Goal: Task Accomplishment & Management: Use online tool/utility

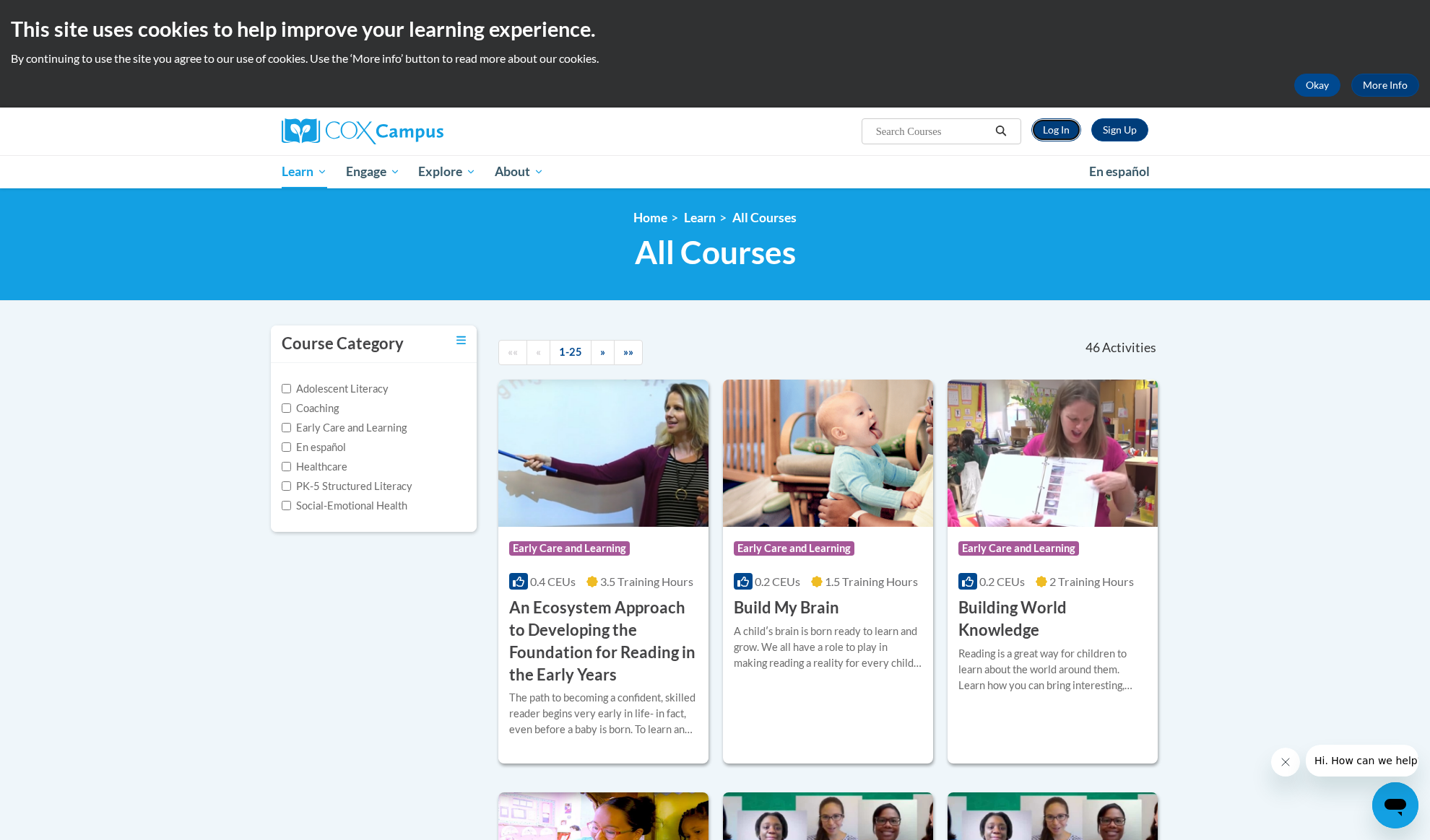
click at [1061, 131] on link "Log In" at bounding box center [1055, 129] width 50 height 23
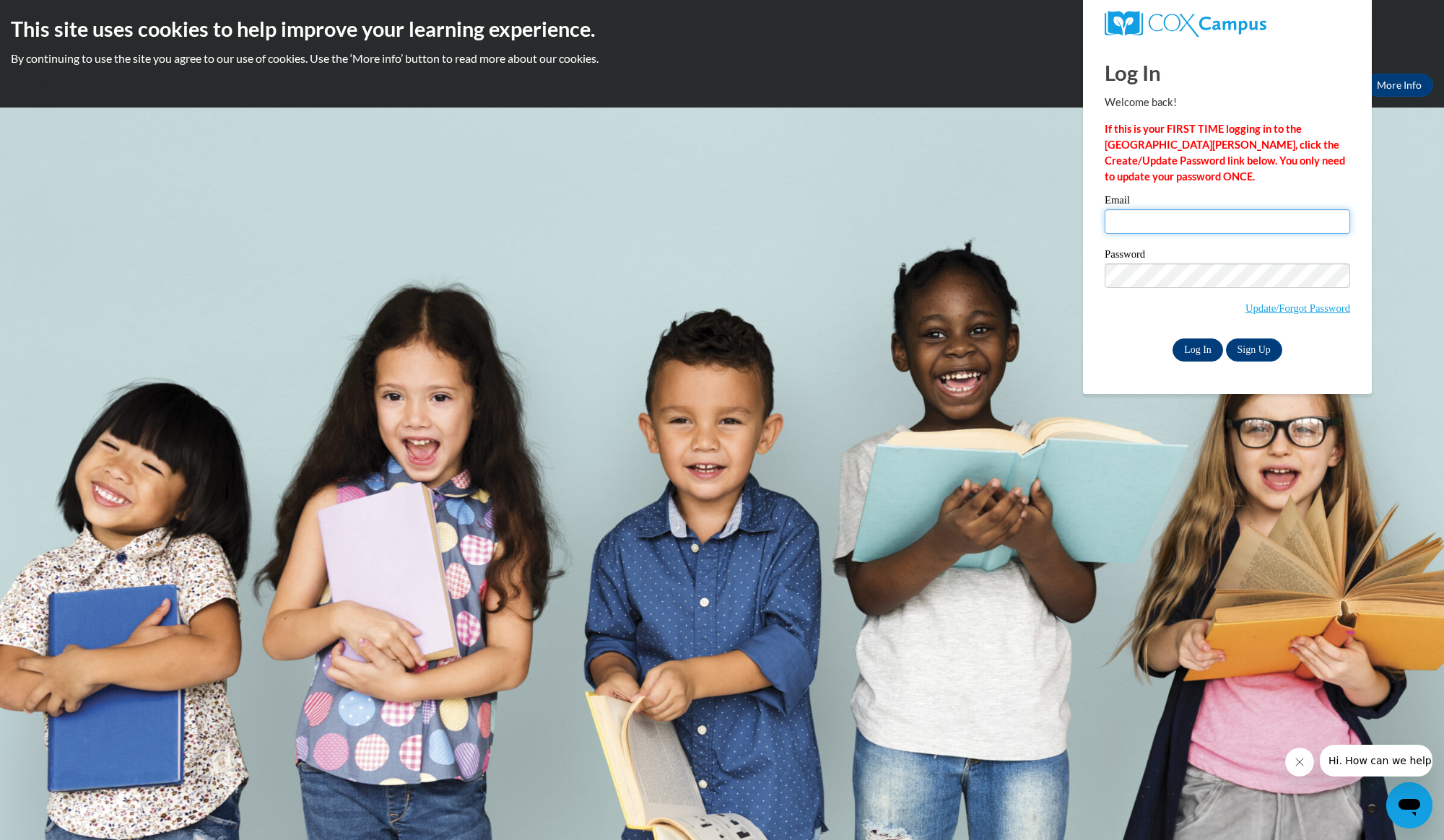
type input "laura.taylor5@dph.ga.gov"
click at [1198, 354] on input "Log In" at bounding box center [1198, 349] width 51 height 23
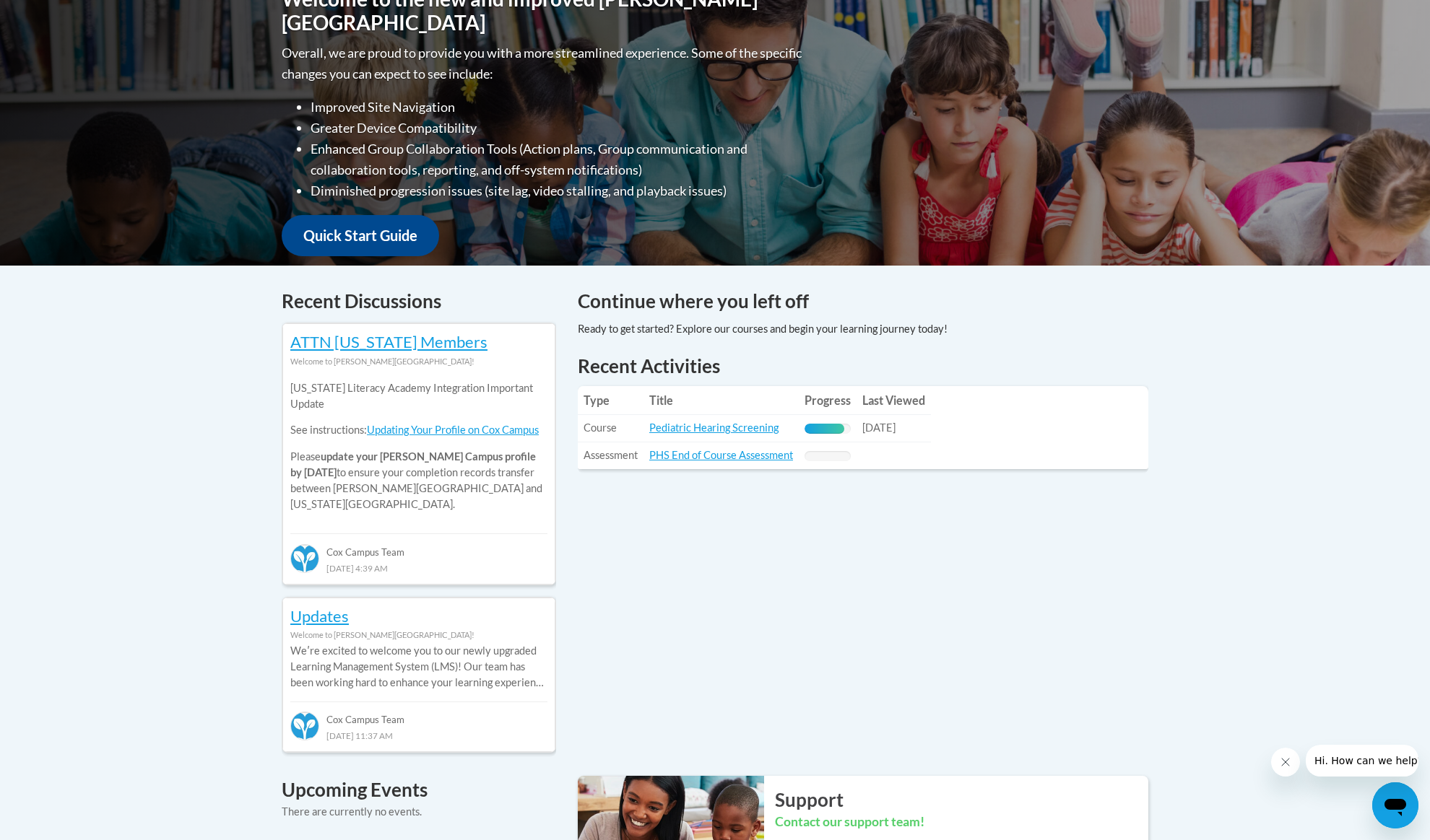
scroll to position [377, 0]
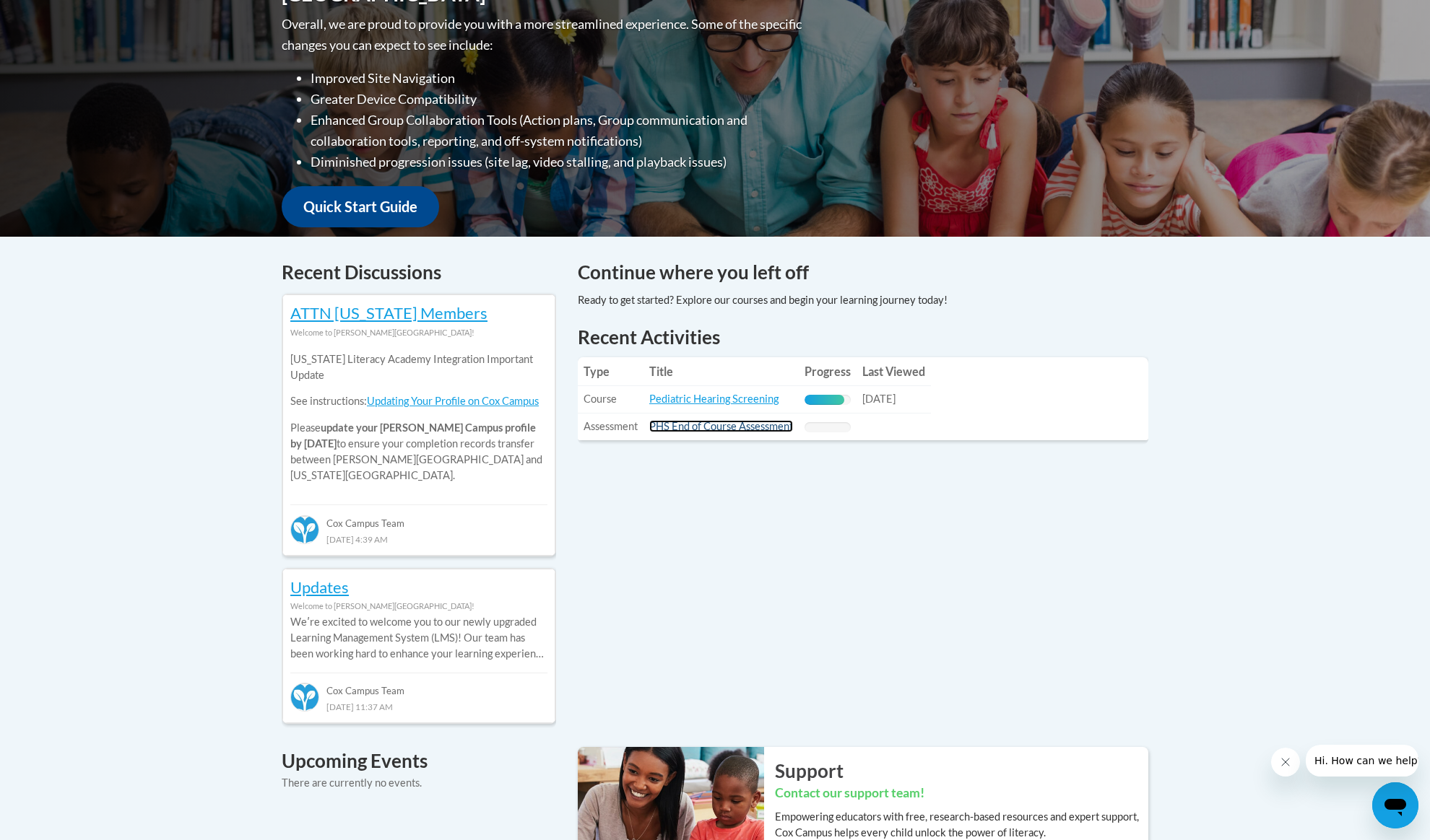
click at [698, 428] on link "PHS End of Course Assessment" at bounding box center [721, 426] width 144 height 13
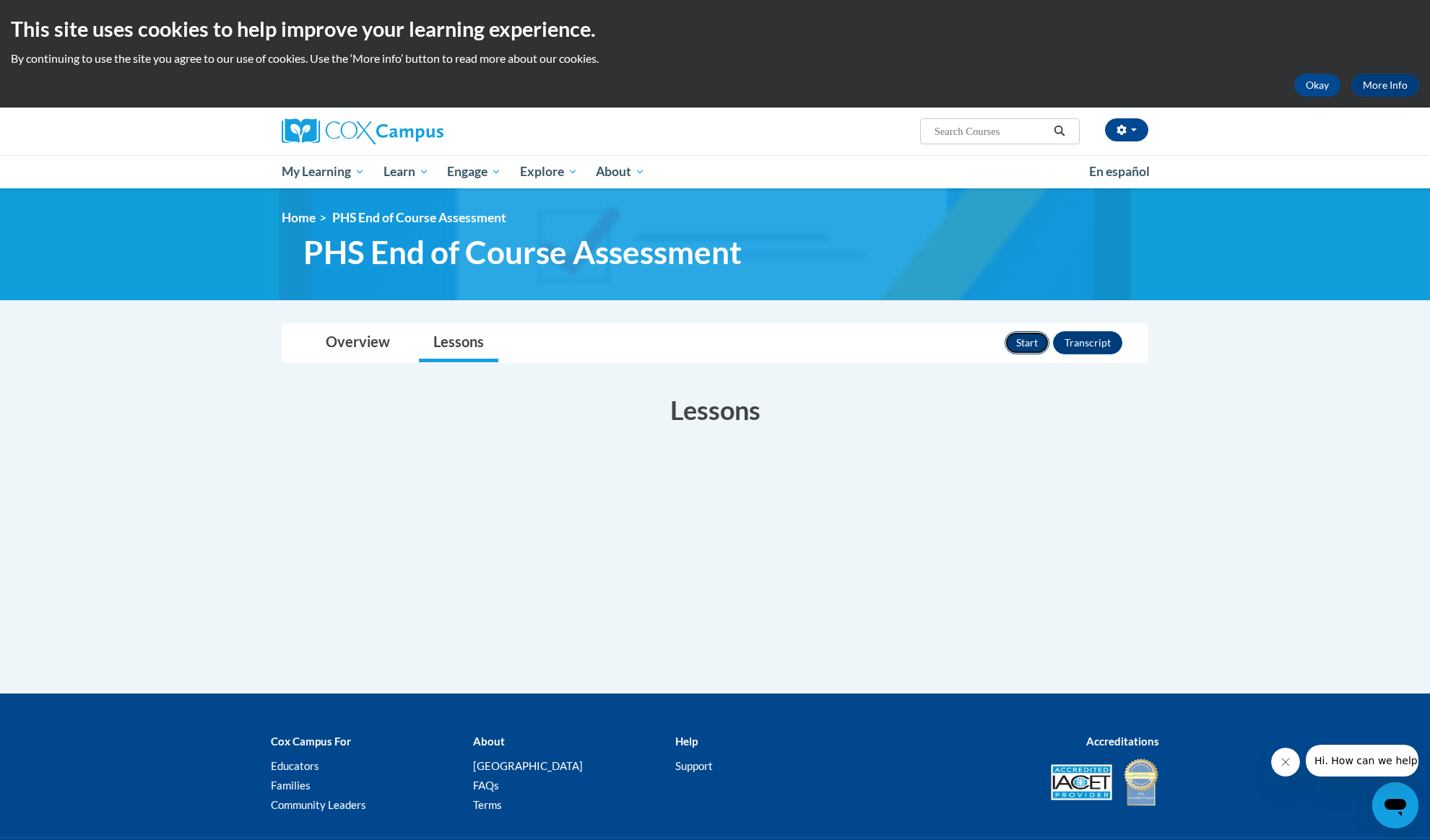
click at [1031, 342] on button "Start" at bounding box center [1026, 343] width 45 height 23
click at [1030, 342] on button "Start" at bounding box center [1026, 343] width 45 height 23
click at [344, 342] on link "Overview" at bounding box center [358, 343] width 93 height 38
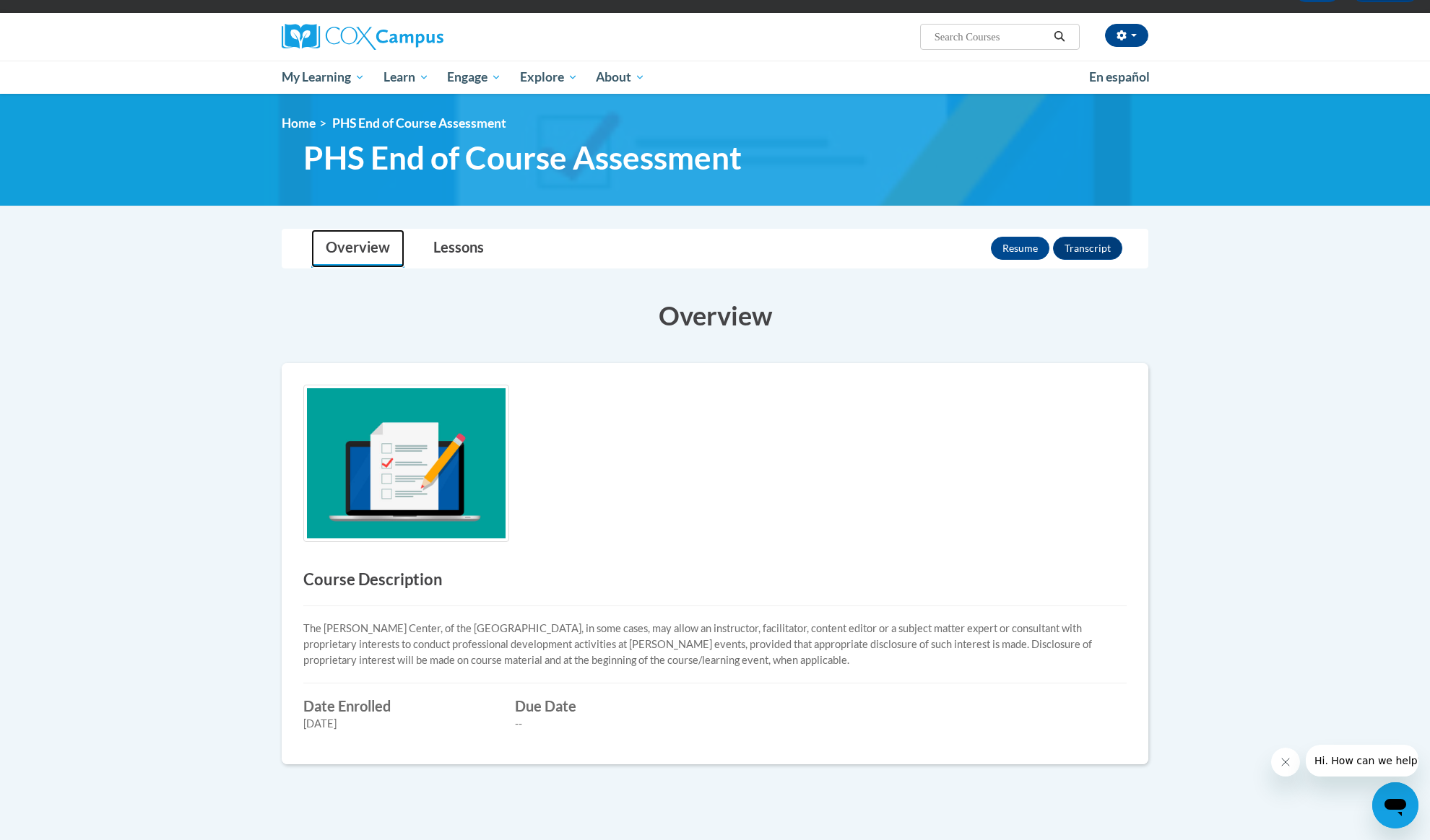
scroll to position [89, 0]
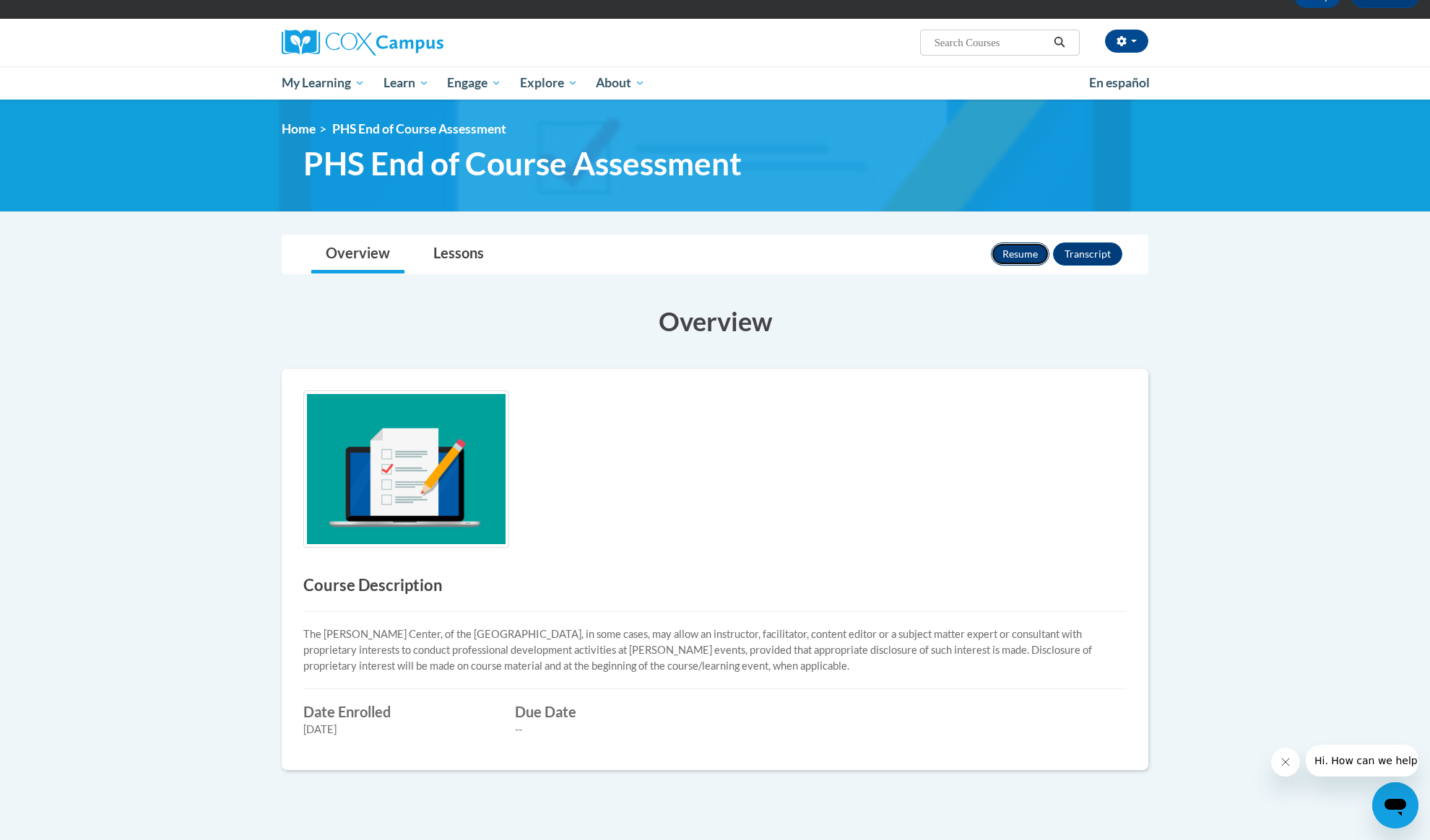
click at [1021, 255] on button "Resume" at bounding box center [1020, 254] width 58 height 23
